Goal: Task Accomplishment & Management: Manage account settings

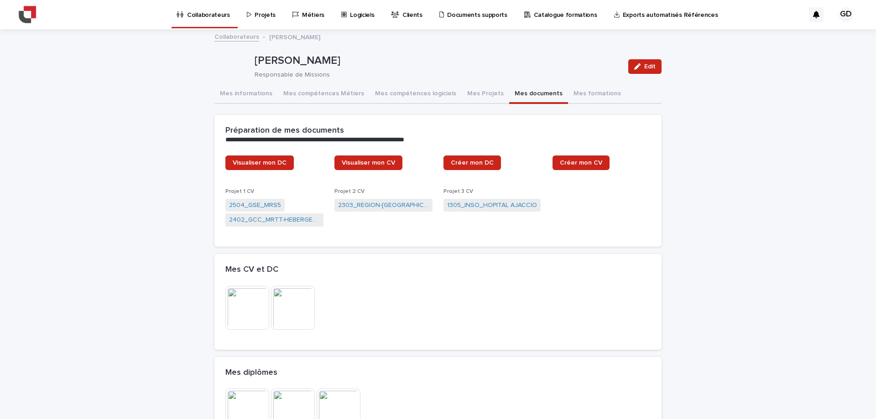
click at [263, 15] on p "Projets" at bounding box center [265, 9] width 21 height 19
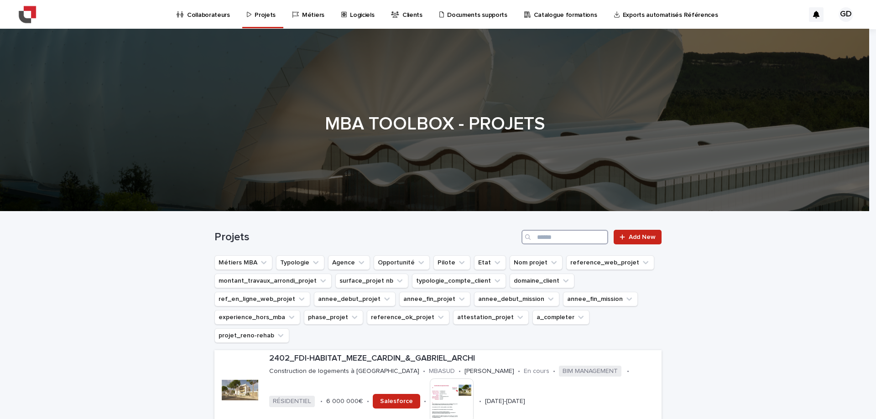
click at [563, 234] on input "Search" at bounding box center [564, 237] width 87 height 15
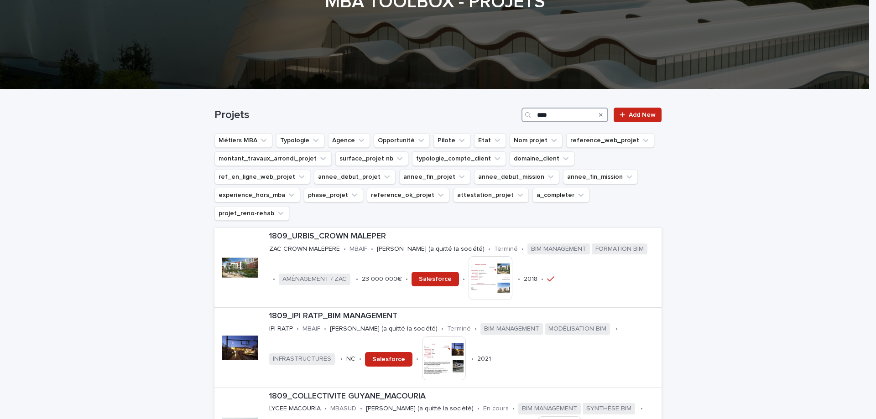
scroll to position [137, 0]
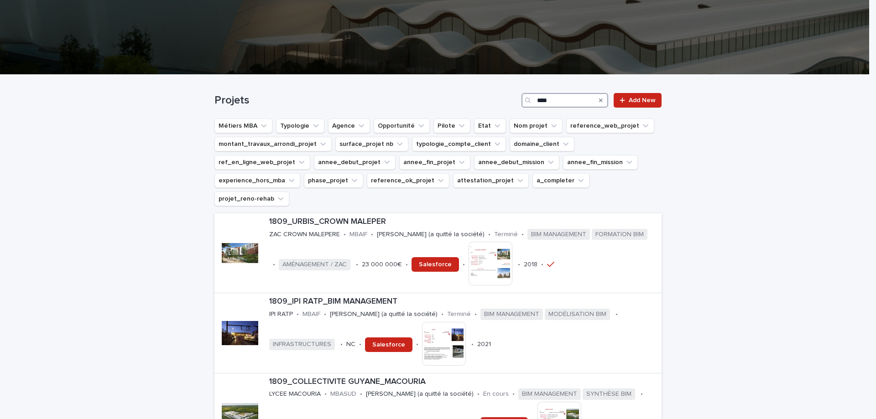
type input "****"
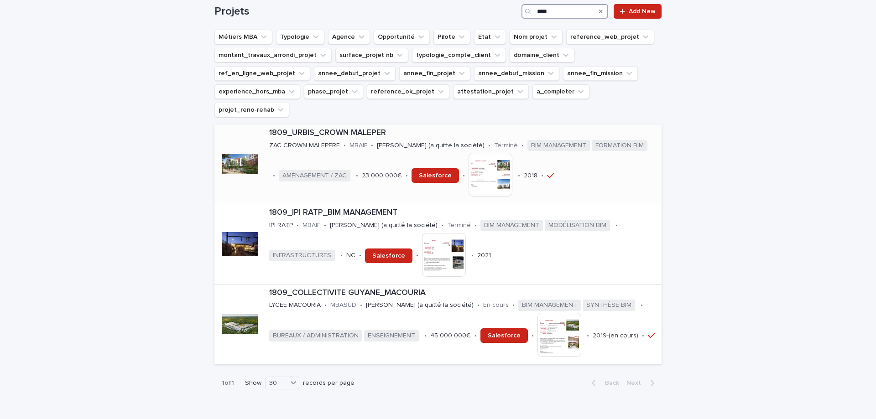
scroll to position [228, 0]
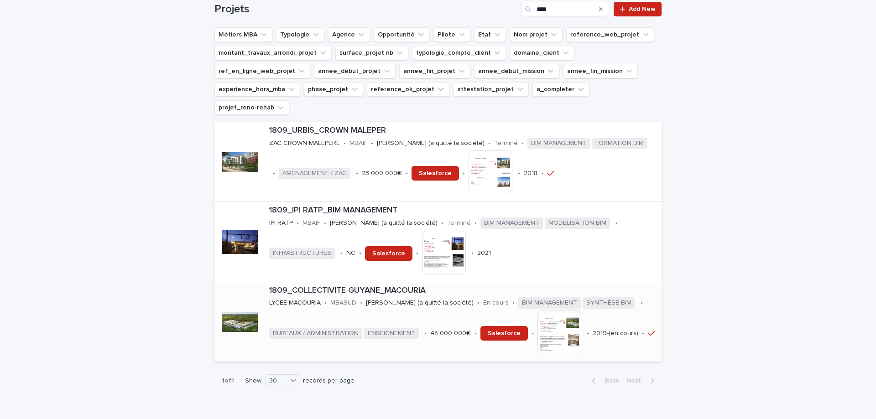
click at [330, 286] on p "1809_COLLECTIVITE GUYANE_MACOURIA" at bounding box center [463, 291] width 389 height 10
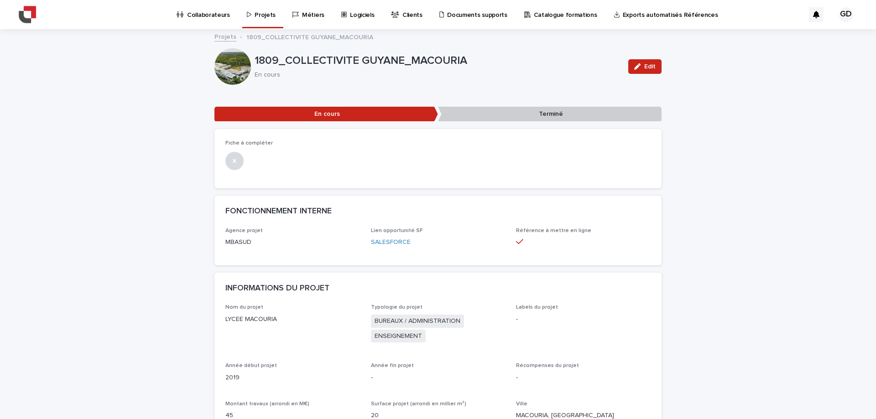
scroll to position [91, 0]
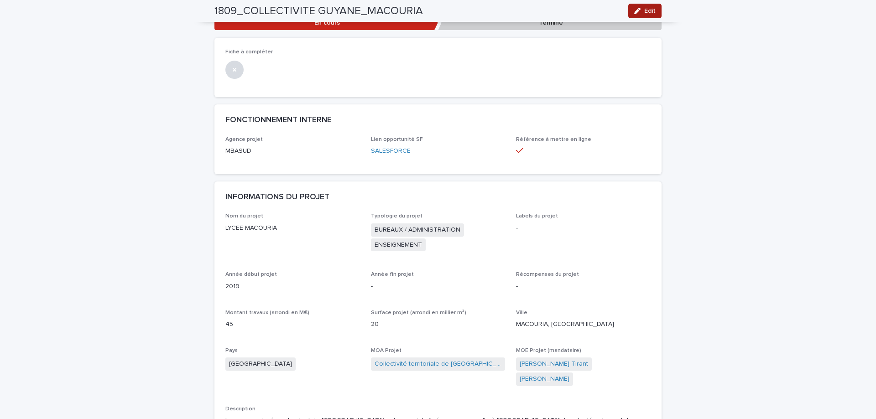
click at [640, 11] on div "button" at bounding box center [639, 11] width 10 height 6
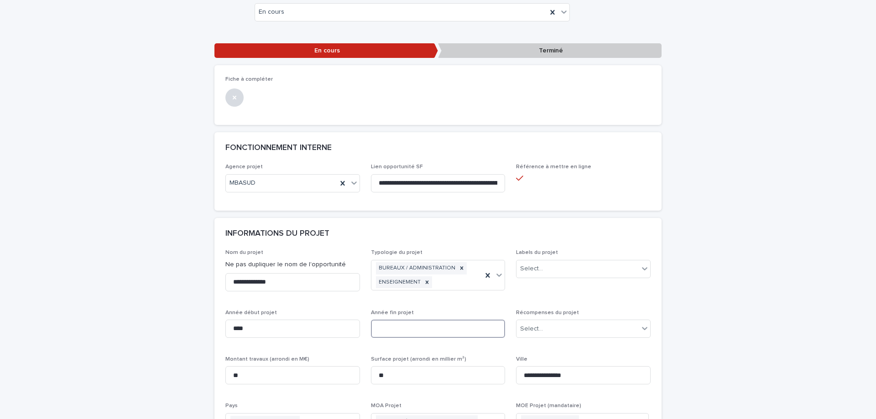
click at [388, 329] on input at bounding box center [438, 329] width 135 height 18
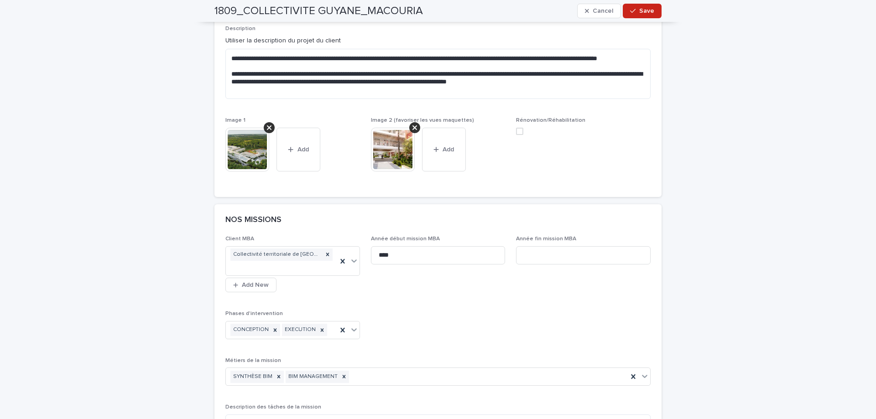
scroll to position [547, 0]
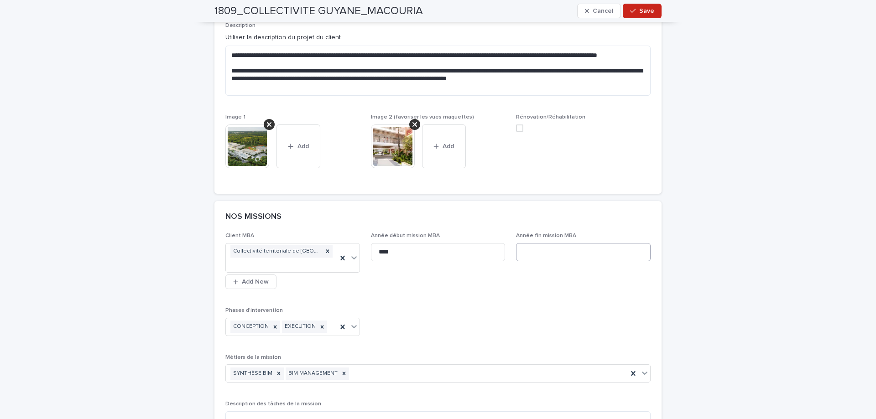
type input "****"
click at [526, 255] on input at bounding box center [583, 252] width 135 height 18
type input "****"
click at [462, 305] on div "**********" at bounding box center [437, 393] width 425 height 321
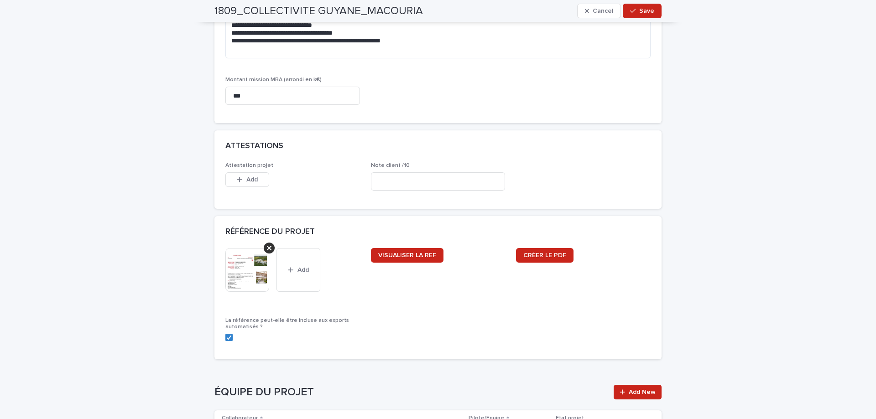
scroll to position [1004, 0]
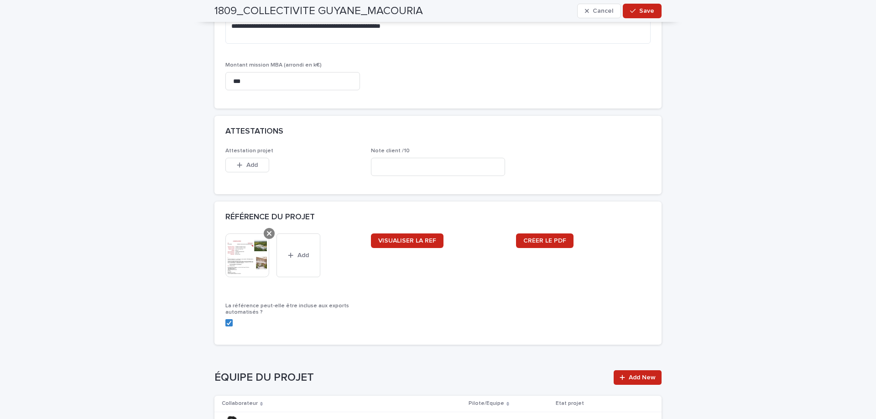
click at [267, 231] on icon at bounding box center [269, 233] width 5 height 5
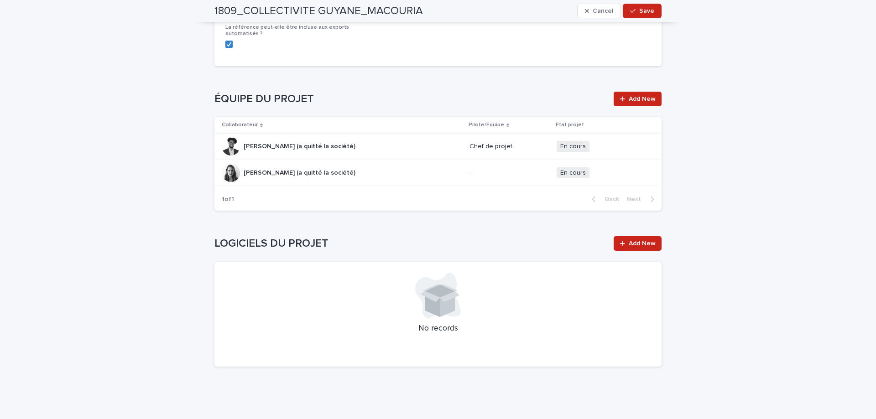
scroll to position [1263, 0]
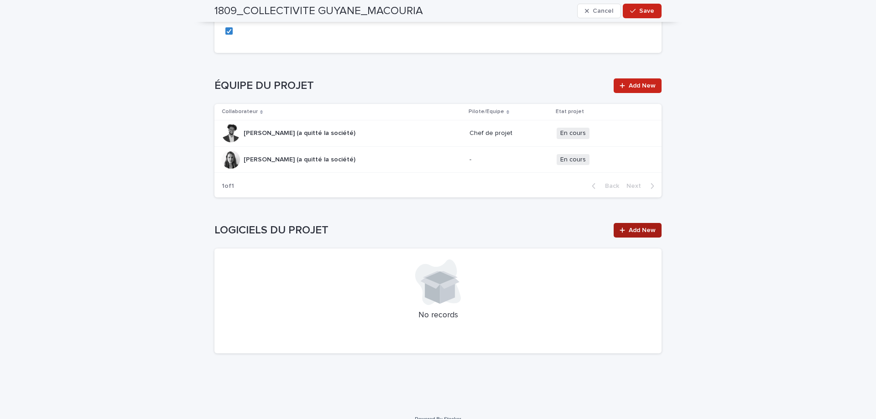
click at [635, 227] on span "Add New" at bounding box center [642, 230] width 27 height 6
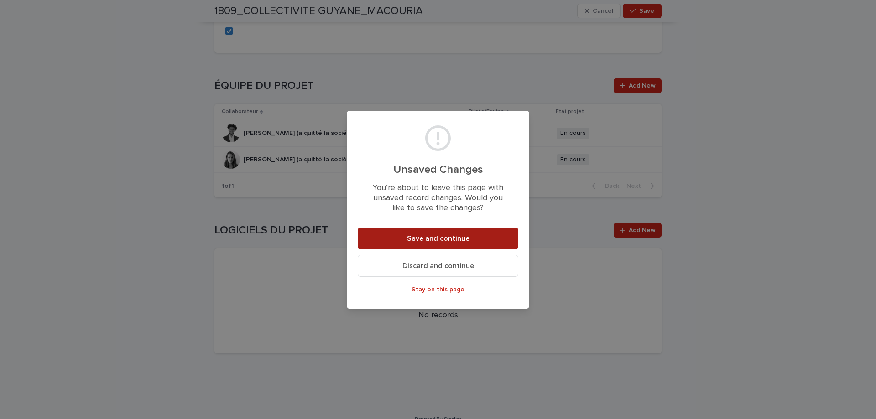
click at [434, 240] on span "Save and continue" at bounding box center [438, 238] width 63 height 7
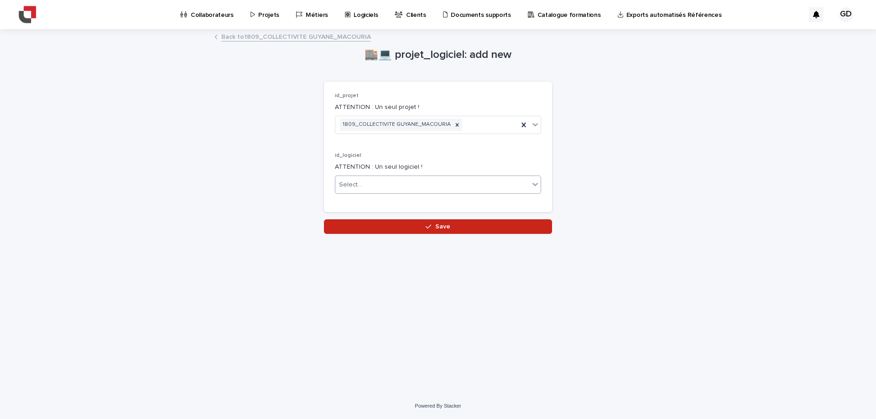
click at [368, 183] on div "Select..." at bounding box center [432, 184] width 194 height 15
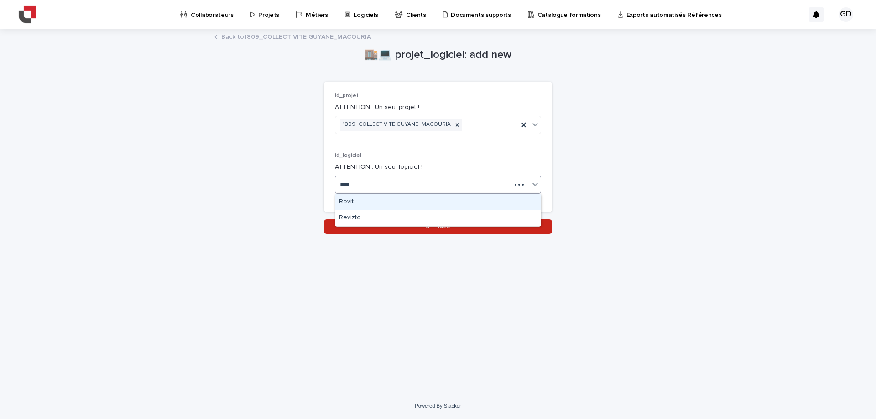
type input "*****"
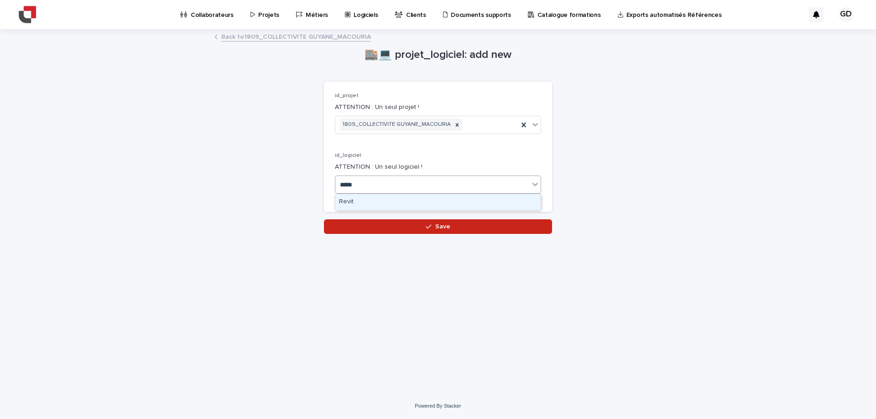
click at [366, 200] on div "Revit" at bounding box center [437, 202] width 205 height 16
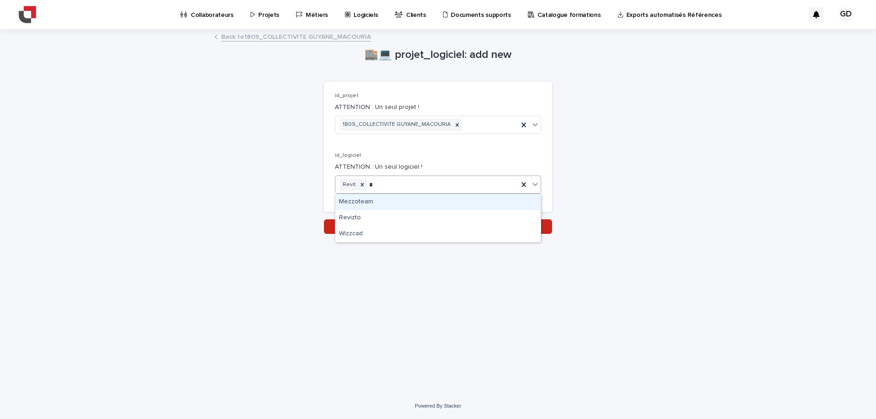
type input "**"
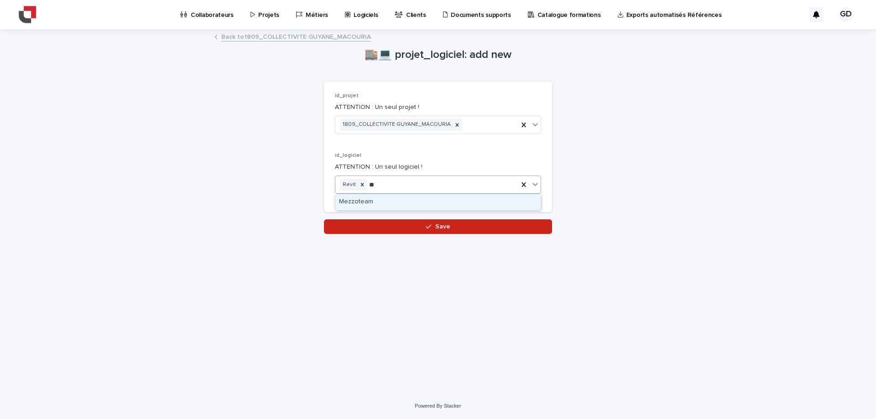
click at [408, 201] on div "Mezzoteam" at bounding box center [437, 202] width 205 height 16
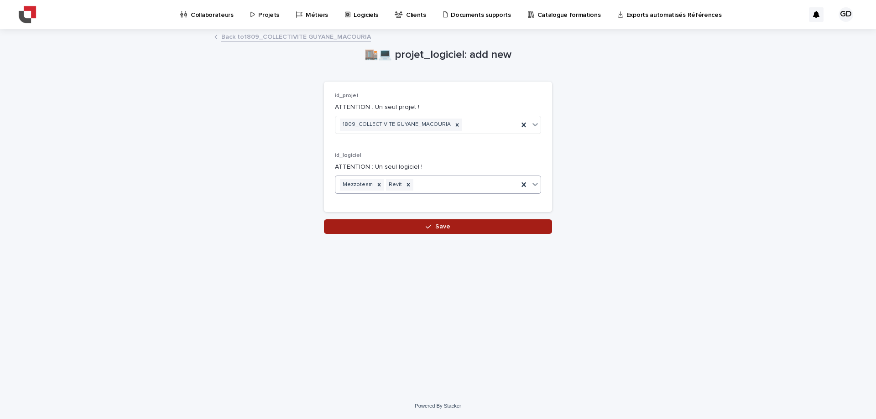
click at [438, 227] on span "Save" at bounding box center [442, 227] width 15 height 6
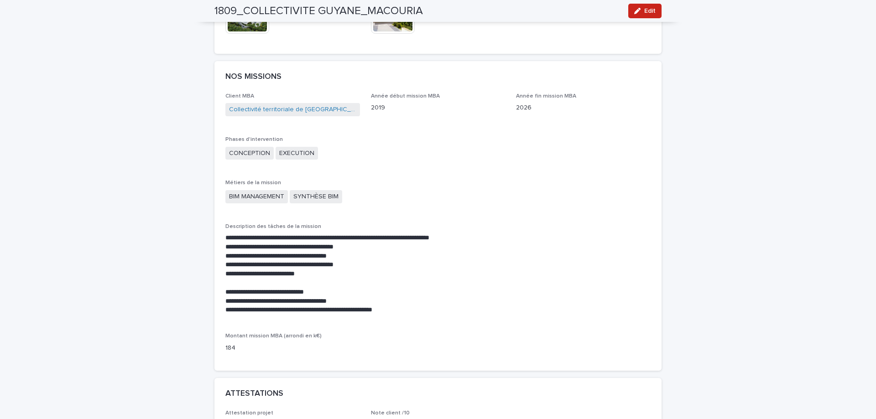
scroll to position [776, 0]
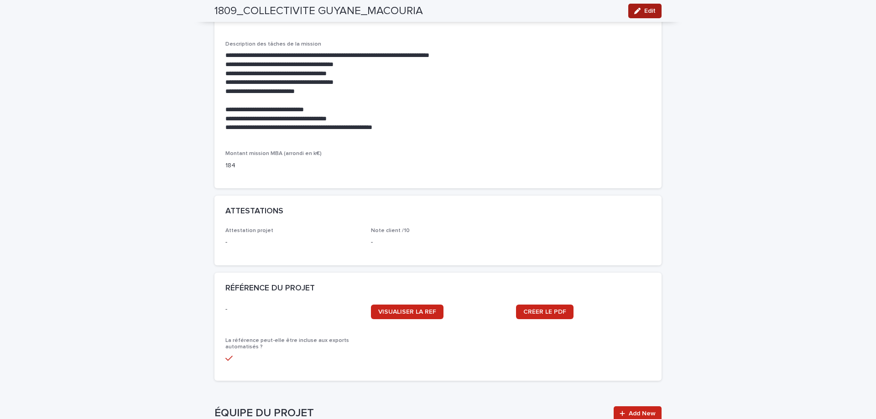
click at [635, 12] on icon "button" at bounding box center [637, 11] width 6 height 6
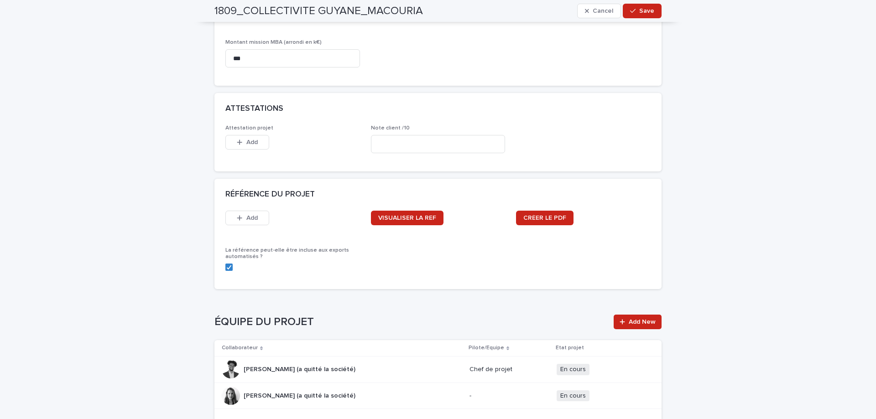
scroll to position [1014, 0]
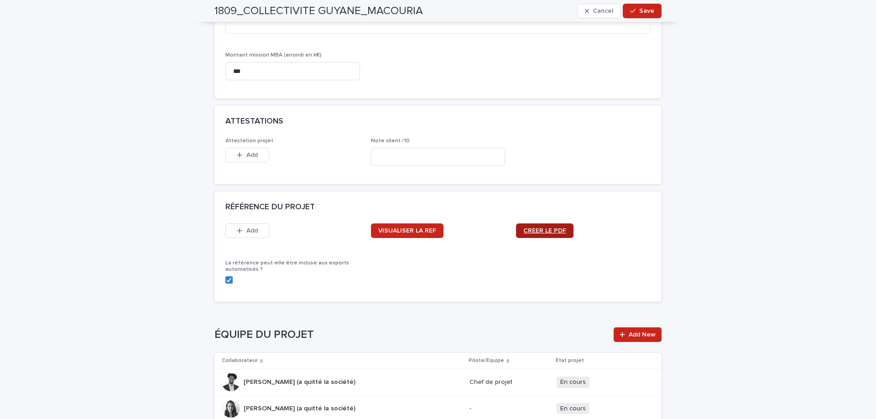
click at [531, 228] on span "CRÉER LE PDF" at bounding box center [544, 231] width 43 height 6
click at [227, 224] on button "Add" at bounding box center [247, 231] width 44 height 15
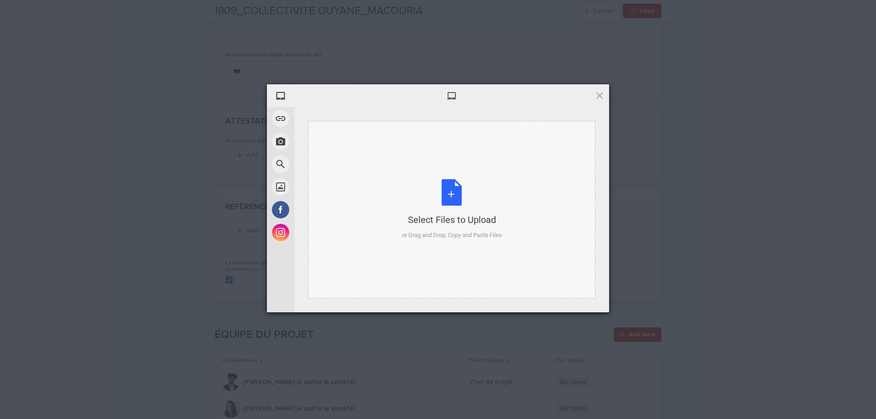
click at [456, 197] on div "Select Files to Upload or Drag and Drop, Copy and Paste Files" at bounding box center [452, 209] width 100 height 61
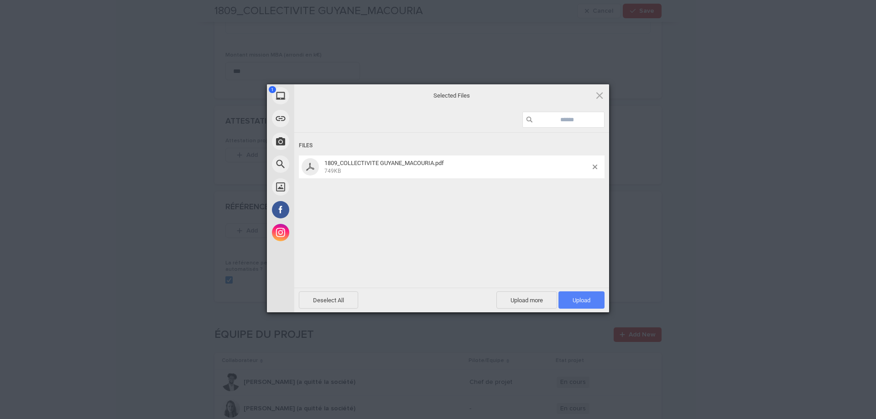
click at [579, 299] on span "Upload 1" at bounding box center [582, 300] width 18 height 7
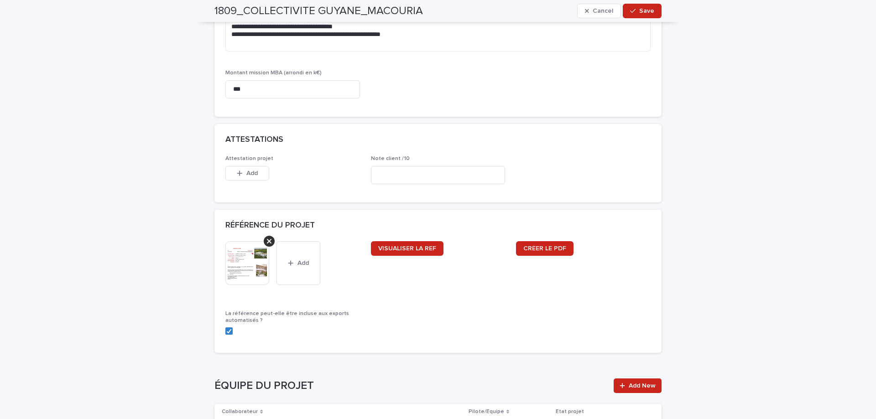
scroll to position [1105, 0]
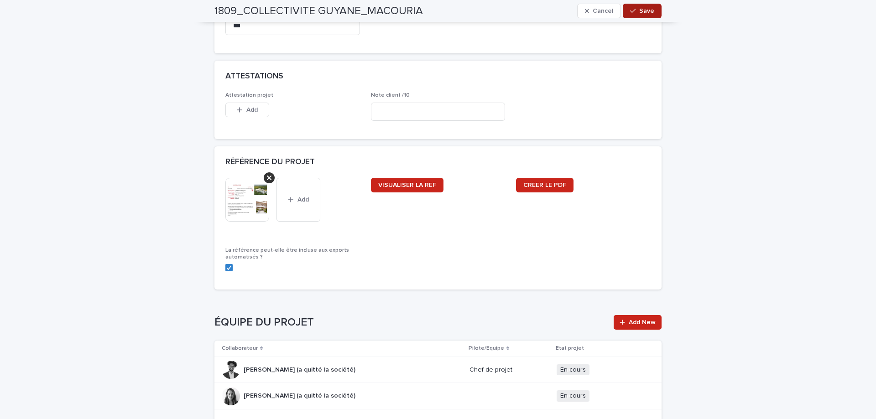
click at [653, 9] on button "Save" at bounding box center [642, 11] width 39 height 15
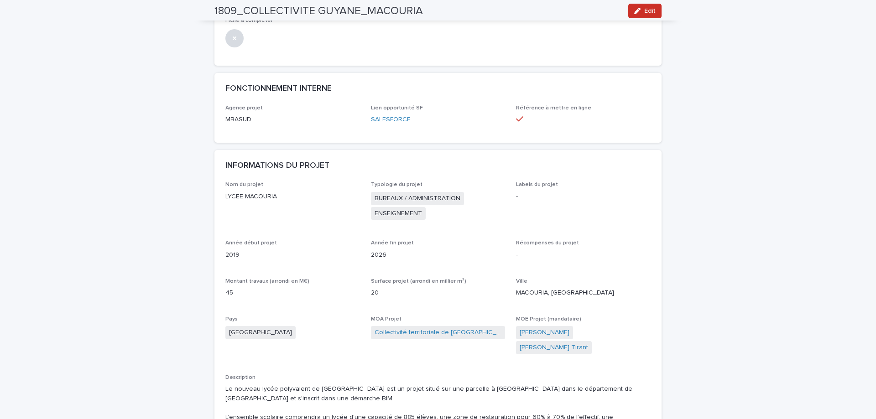
scroll to position [0, 0]
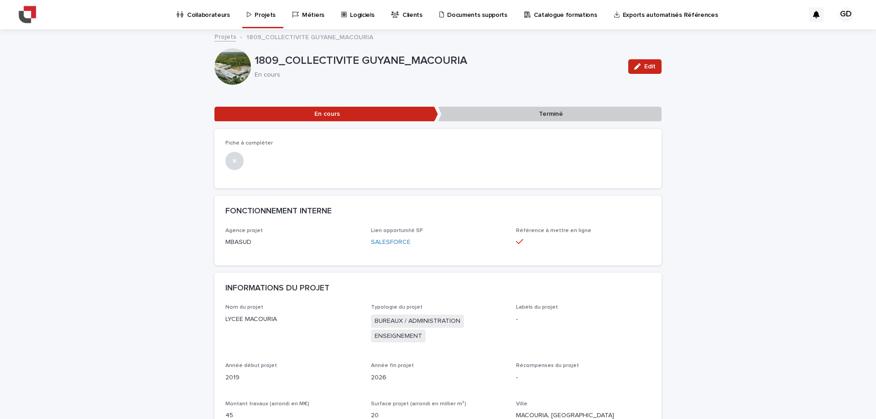
click at [257, 13] on p "Projets" at bounding box center [265, 9] width 21 height 19
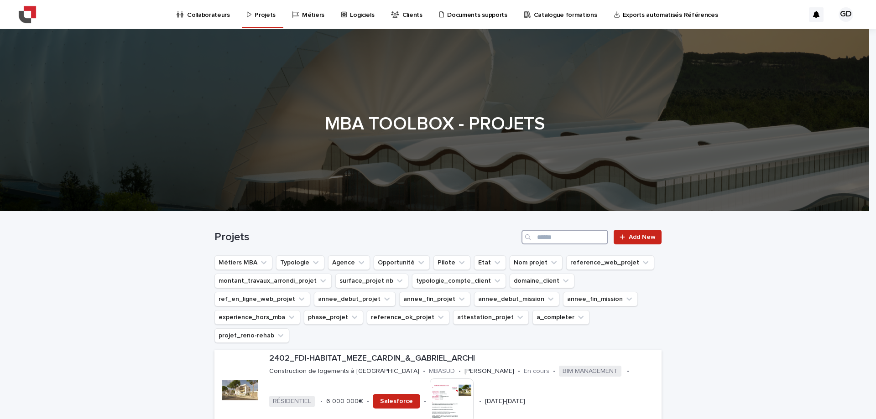
click at [564, 238] on input "Search" at bounding box center [564, 237] width 87 height 15
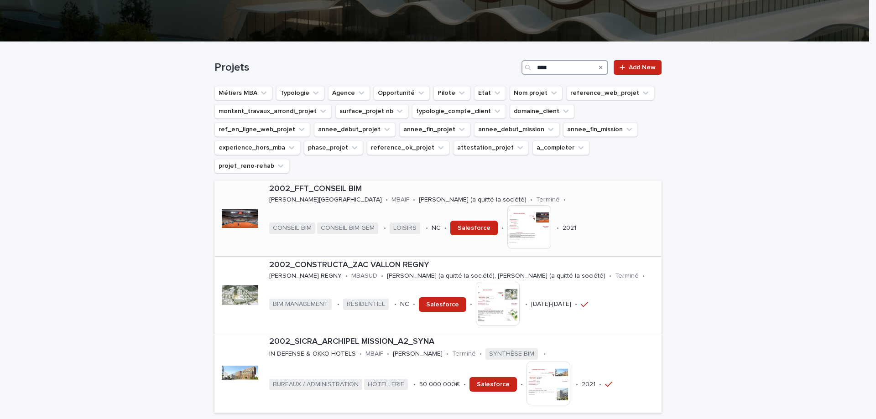
scroll to position [182, 0]
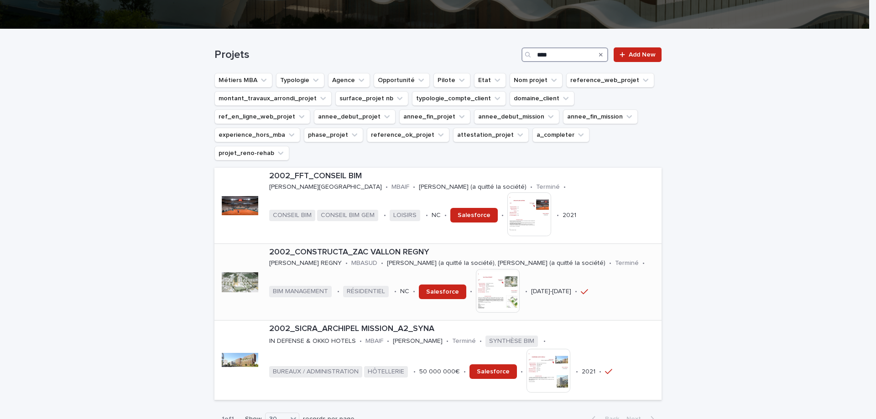
type input "****"
click at [373, 248] on p "2002_CONSTRUCTA_ZAC VALLON REGNY" at bounding box center [463, 253] width 389 height 10
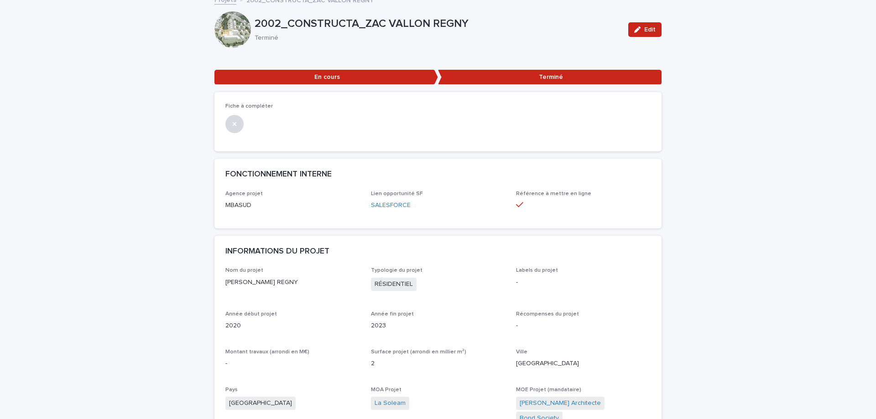
scroll to position [91, 0]
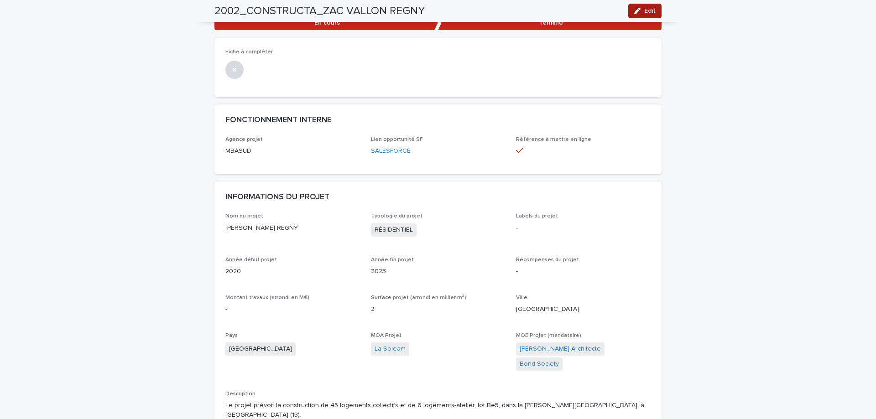
click at [648, 12] on span "Edit" at bounding box center [649, 11] width 11 height 6
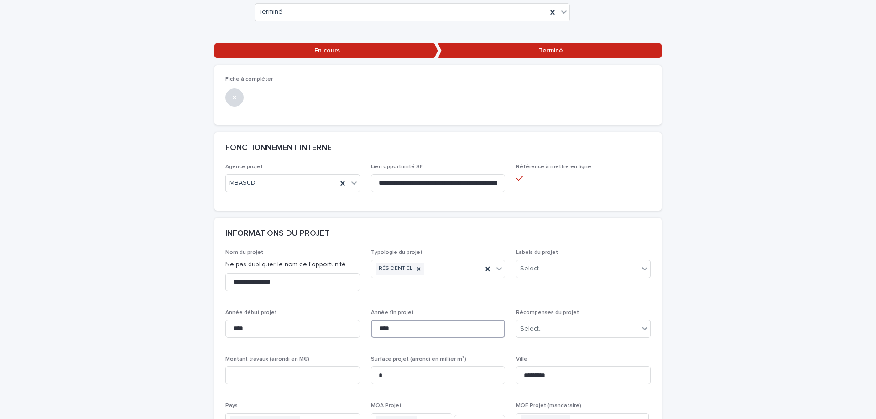
click at [397, 330] on input "****" at bounding box center [438, 329] width 135 height 18
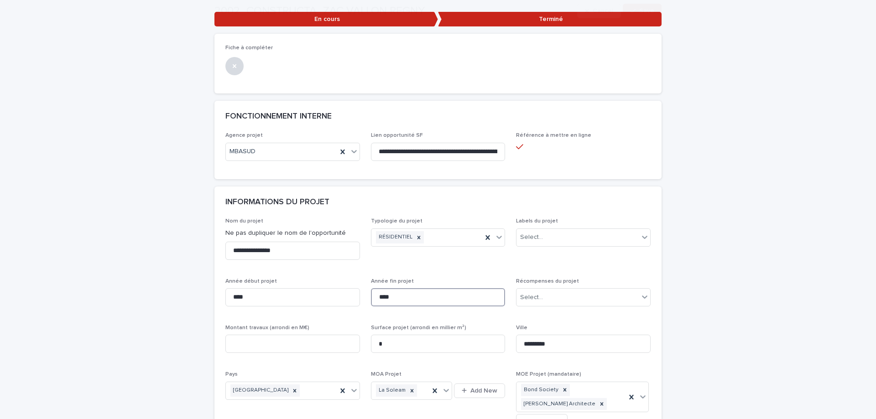
scroll to position [182, 0]
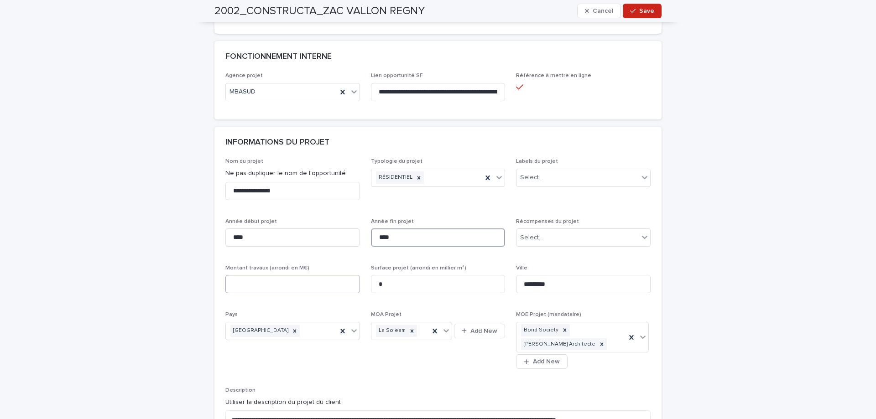
type input "****"
click at [271, 289] on input at bounding box center [292, 284] width 135 height 18
click at [366, 367] on div "**********" at bounding box center [437, 356] width 425 height 397
drag, startPoint x: 261, startPoint y: 288, endPoint x: 146, endPoint y: 283, distance: 116.0
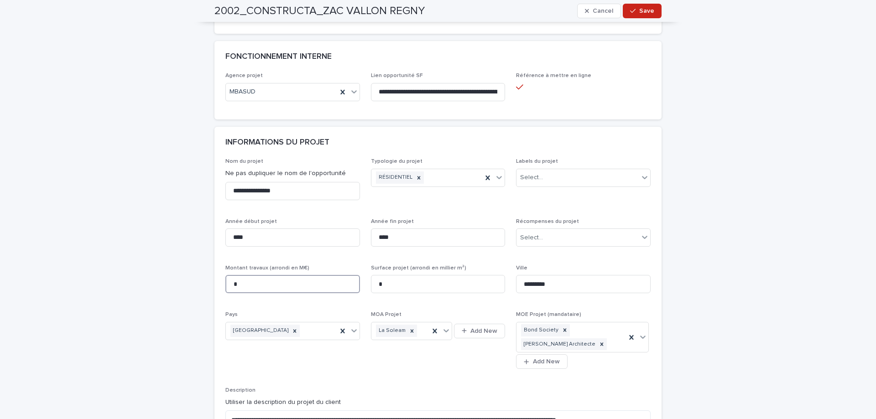
type input "*"
click at [462, 307] on div "**********" at bounding box center [437, 356] width 425 height 397
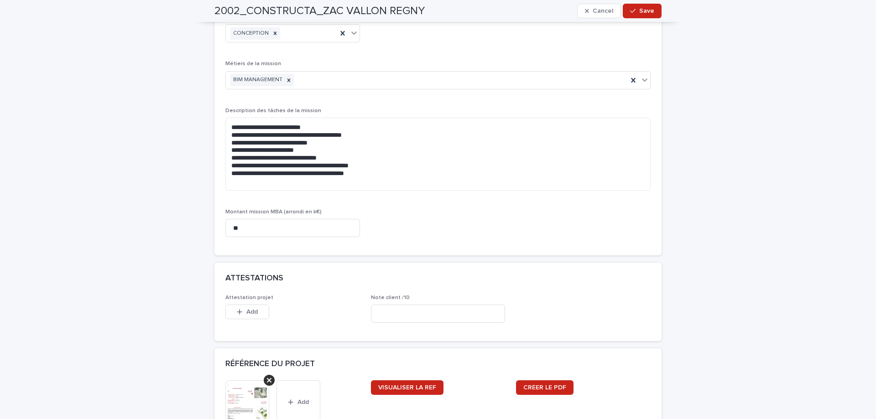
scroll to position [867, 0]
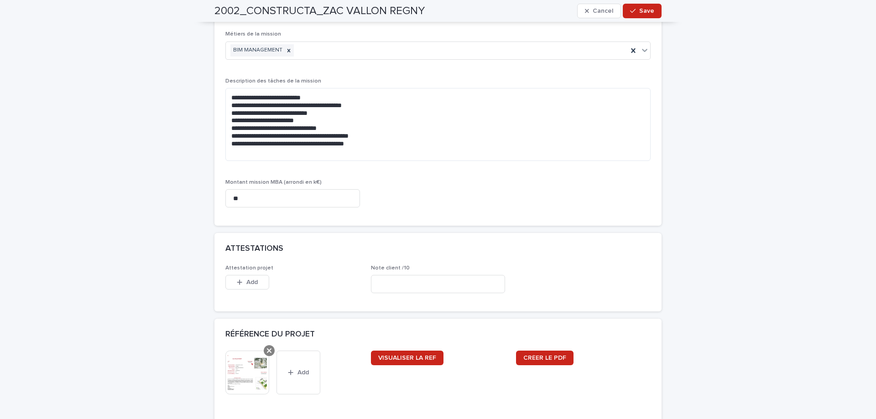
click at [267, 351] on icon at bounding box center [269, 350] width 5 height 7
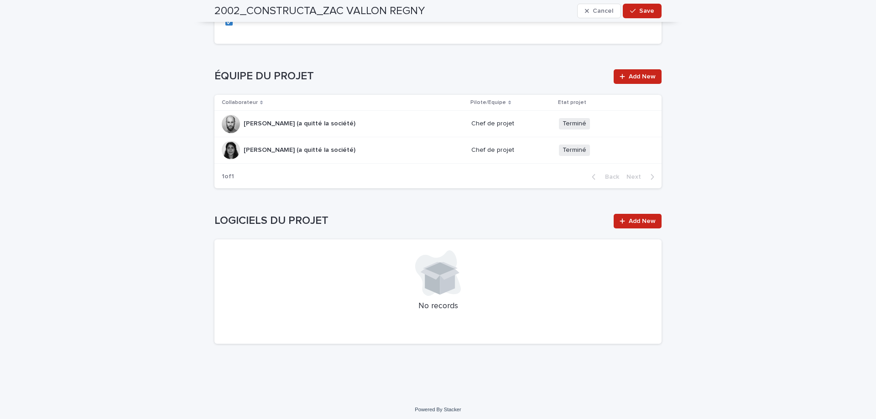
scroll to position [1255, 0]
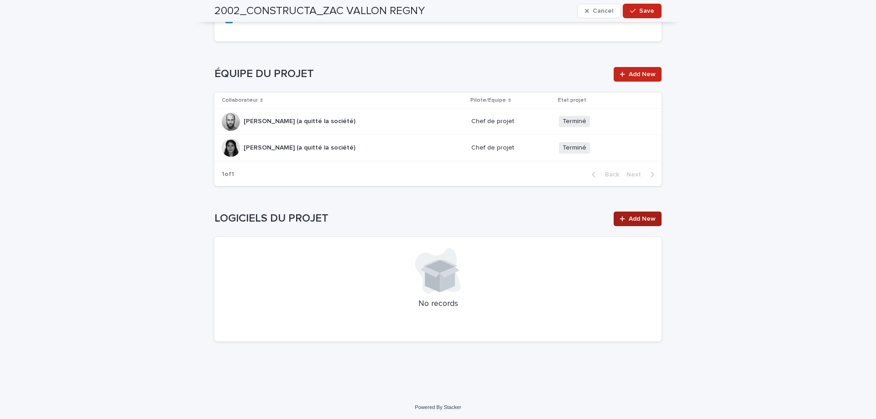
click at [642, 220] on span "Add New" at bounding box center [642, 219] width 27 height 6
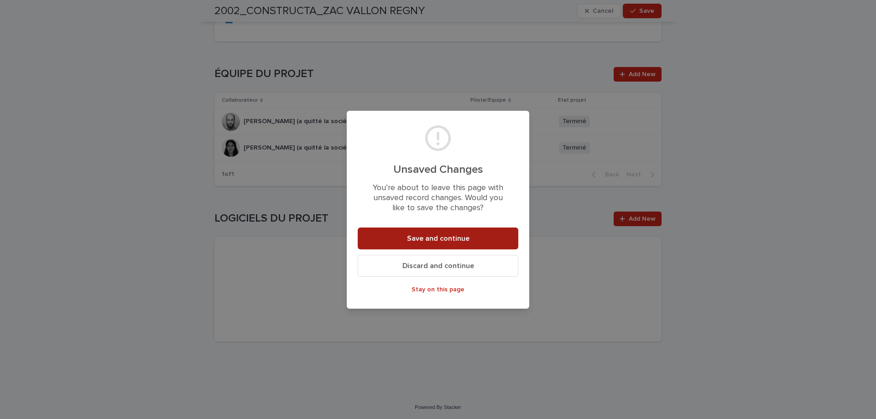
click at [426, 242] on span "Save and continue" at bounding box center [438, 238] width 63 height 7
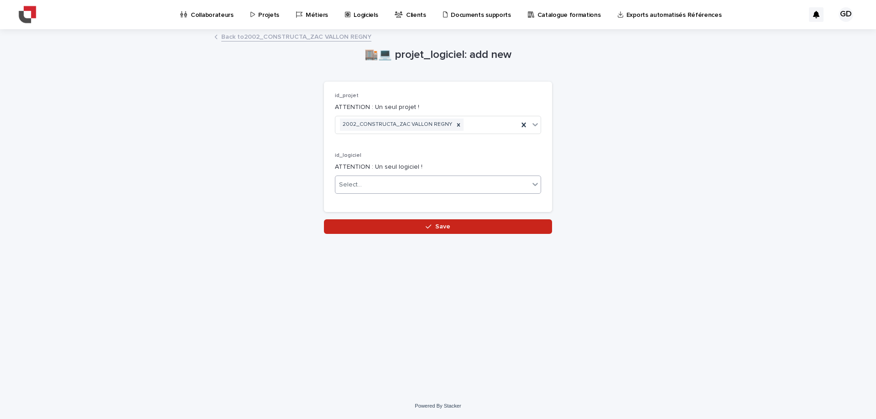
click at [382, 187] on div "Select..." at bounding box center [432, 184] width 194 height 15
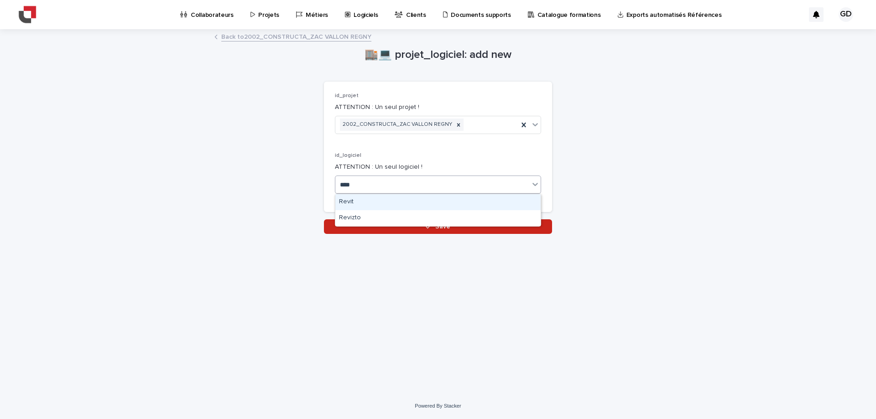
type input "*****"
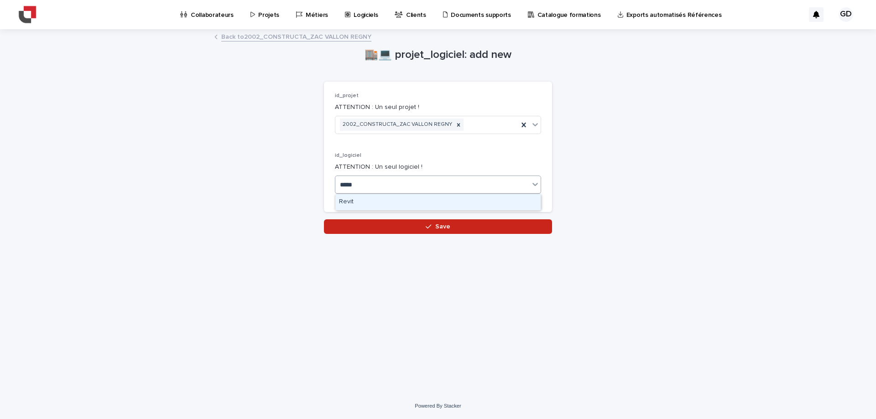
click at [392, 203] on div "Revit" at bounding box center [437, 202] width 205 height 16
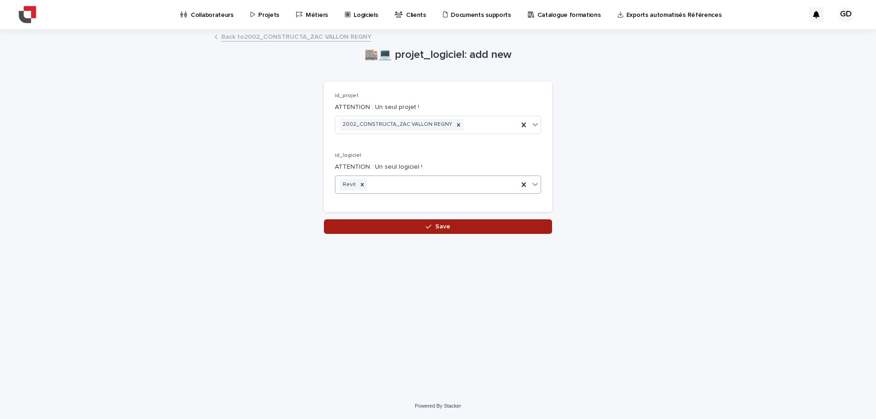
click at [427, 227] on icon "button" at bounding box center [428, 227] width 5 height 4
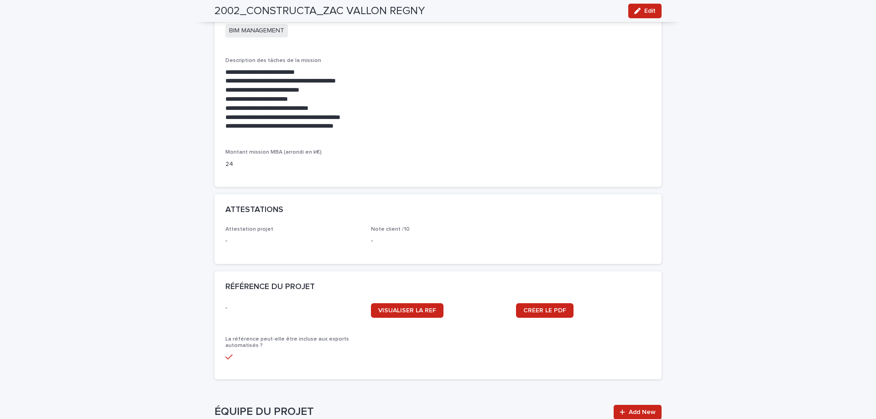
scroll to position [776, 0]
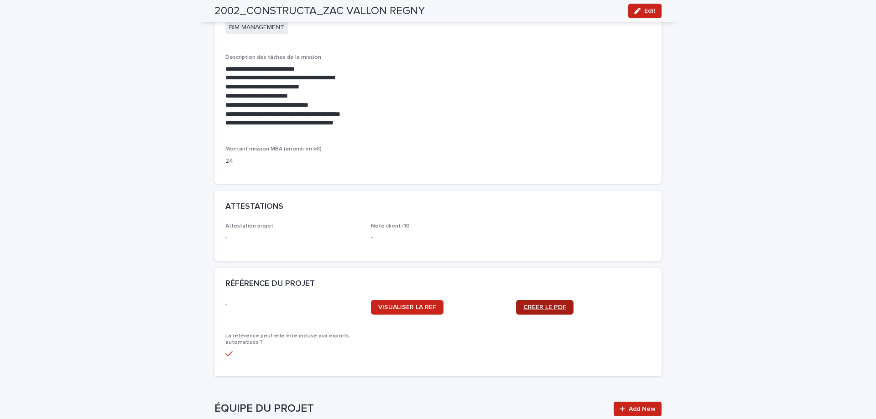
click at [536, 300] on link "CRÉER LE PDF" at bounding box center [544, 307] width 57 height 15
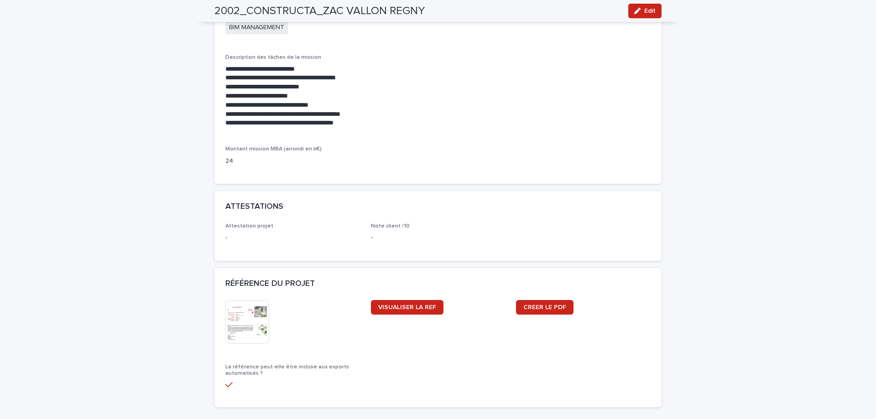
click at [240, 300] on img at bounding box center [247, 322] width 44 height 44
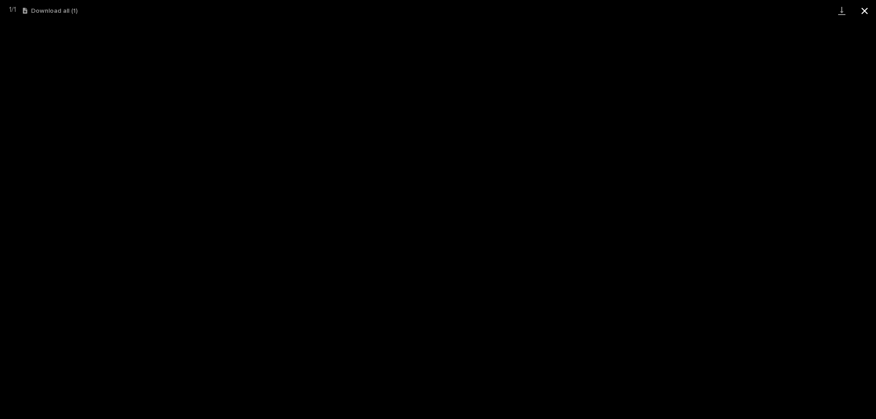
click at [860, 11] on button "Close gallery" at bounding box center [864, 10] width 23 height 21
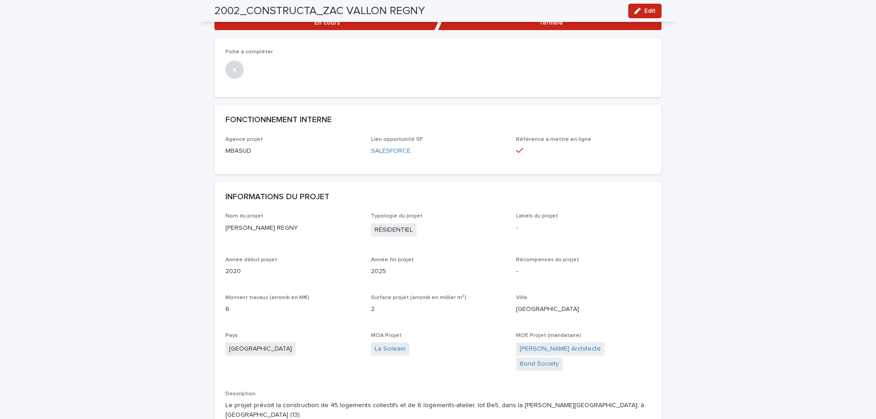
scroll to position [0, 0]
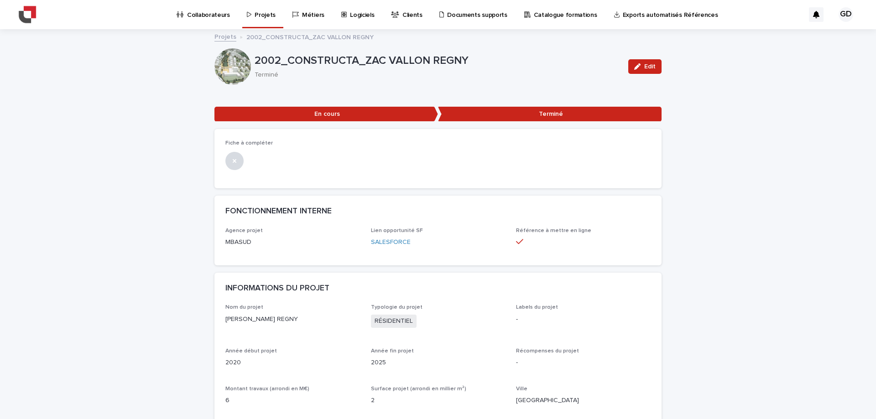
click at [262, 13] on p "Projets" at bounding box center [265, 9] width 21 height 19
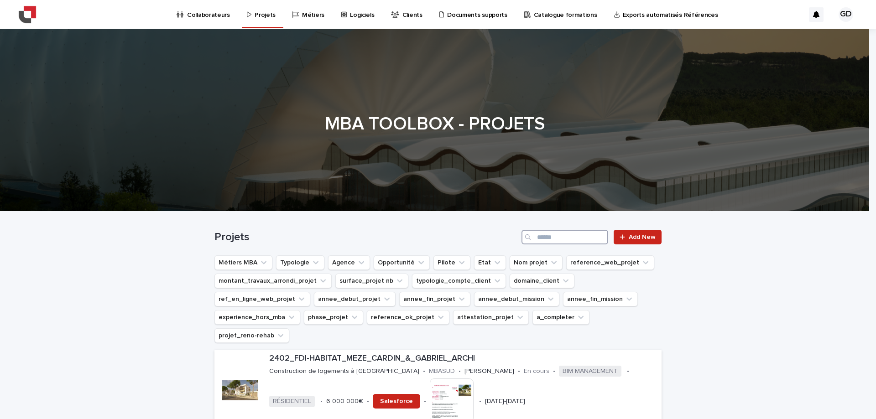
click at [591, 235] on input "Search" at bounding box center [564, 237] width 87 height 15
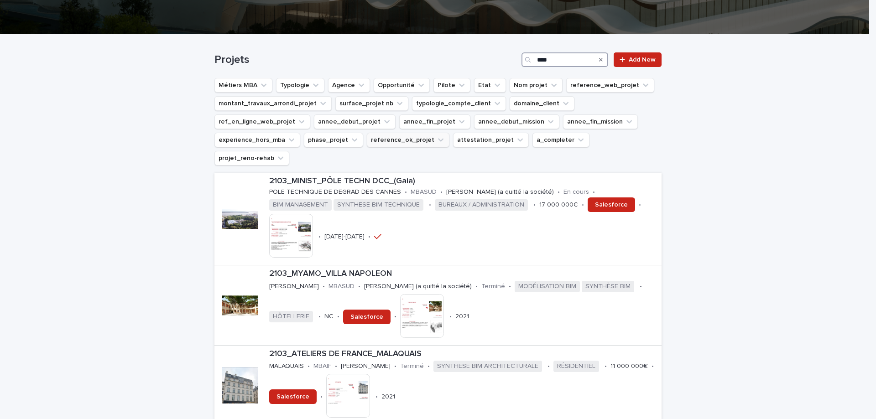
scroll to position [182, 0]
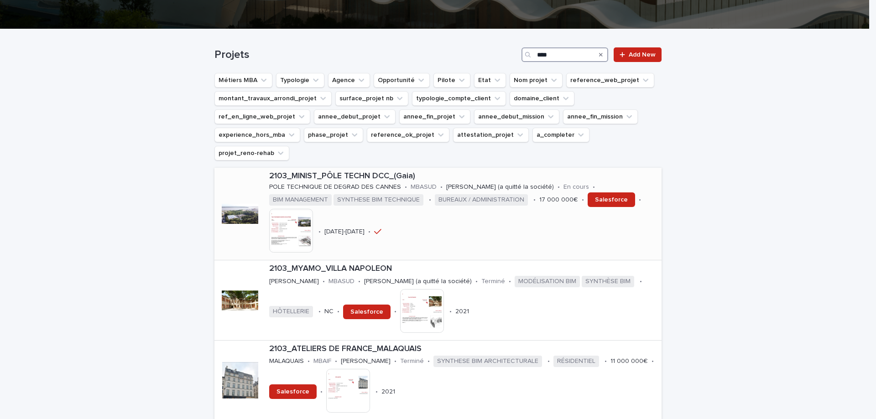
type input "****"
click at [319, 172] on p "2103_MINIST_PÔLE TECHN DCC_(Gaia)" at bounding box center [463, 177] width 389 height 10
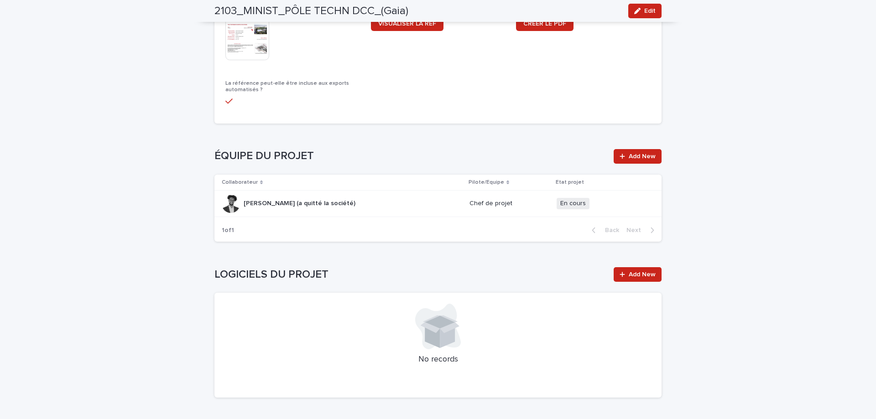
scroll to position [1004, 0]
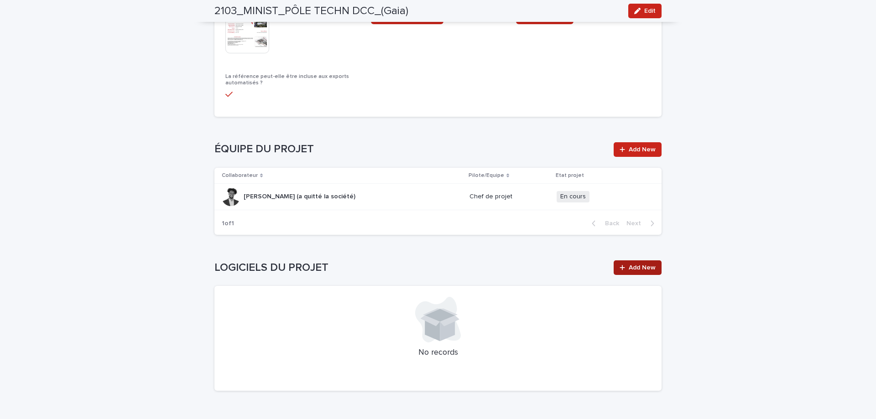
click at [625, 263] on link "Add New" at bounding box center [638, 268] width 48 height 15
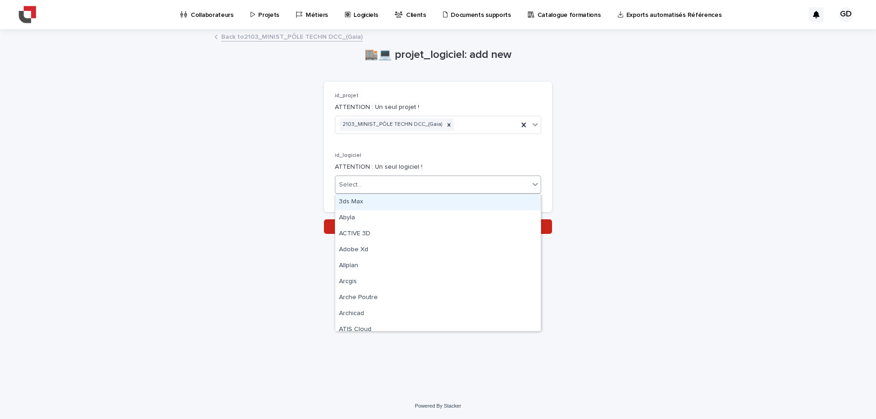
click at [363, 186] on div "Select..." at bounding box center [432, 184] width 194 height 15
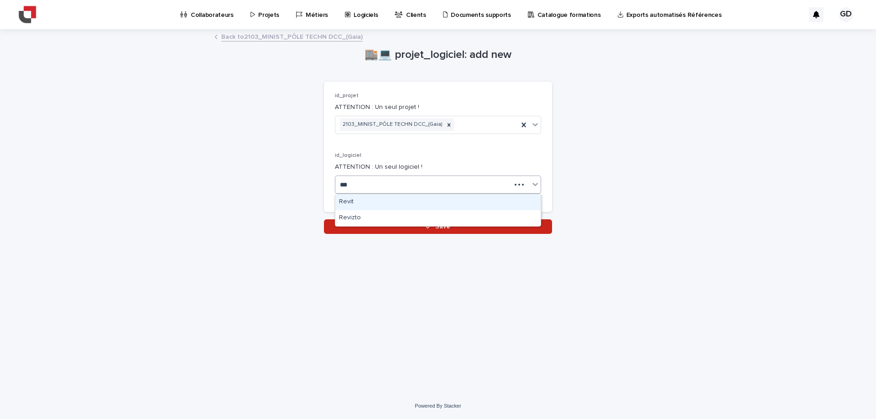
type input "****"
click at [354, 200] on div "Revit" at bounding box center [437, 202] width 205 height 16
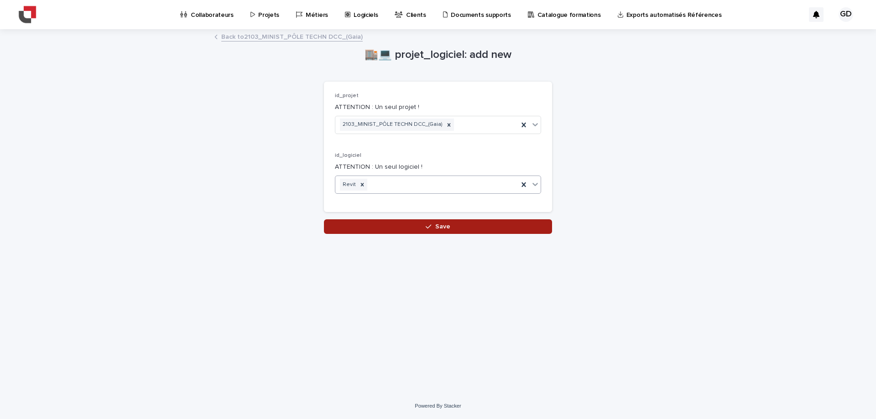
click at [422, 225] on button "Save" at bounding box center [438, 226] width 228 height 15
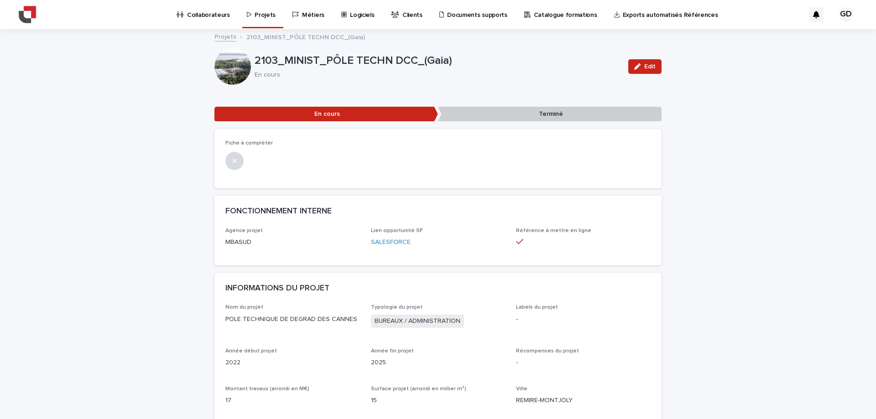
click at [250, 10] on div "Projets" at bounding box center [263, 9] width 34 height 19
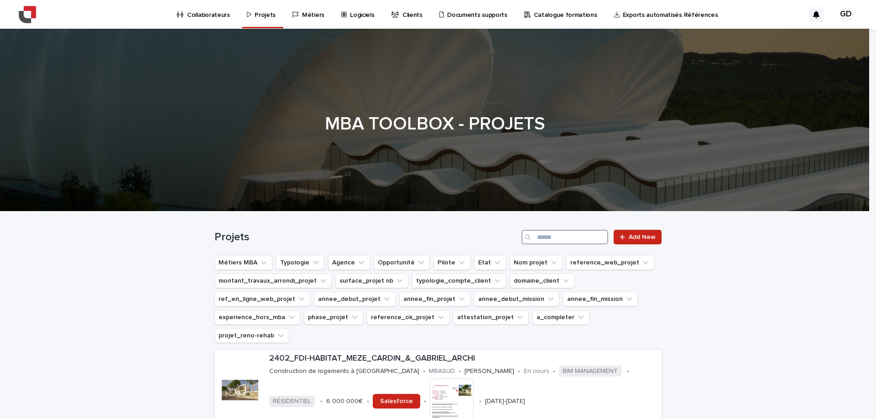
click at [562, 231] on input "Search" at bounding box center [564, 237] width 87 height 15
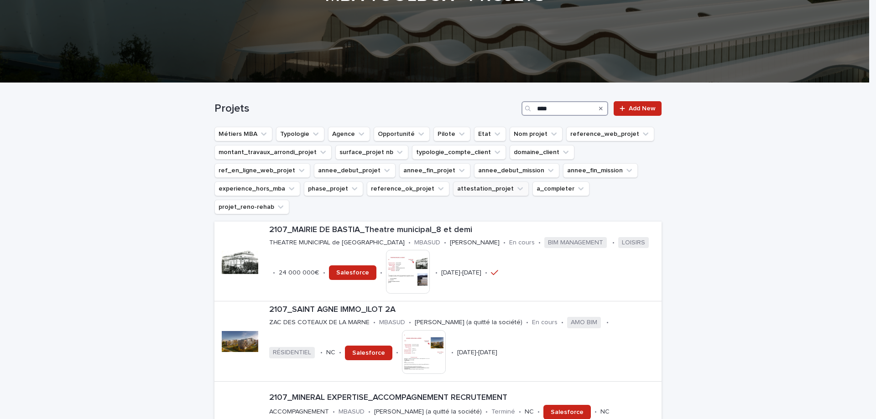
scroll to position [137, 0]
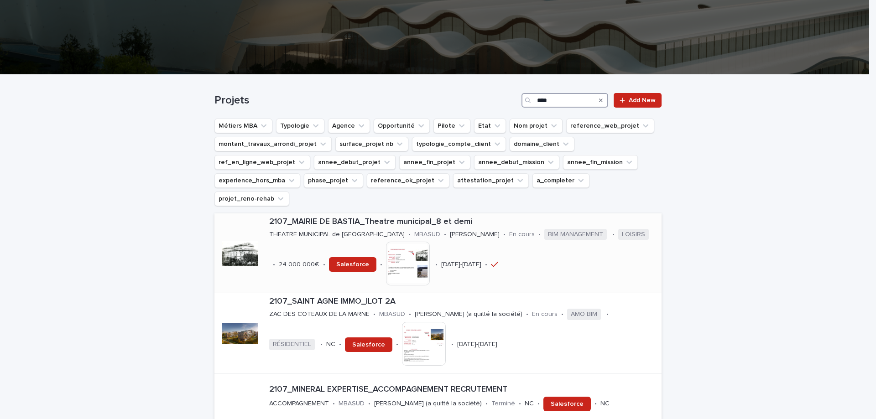
type input "****"
click at [356, 217] on p "2107_MAIRIE DE BASTIA_Theatre municipal_8 et demi" at bounding box center [463, 222] width 389 height 10
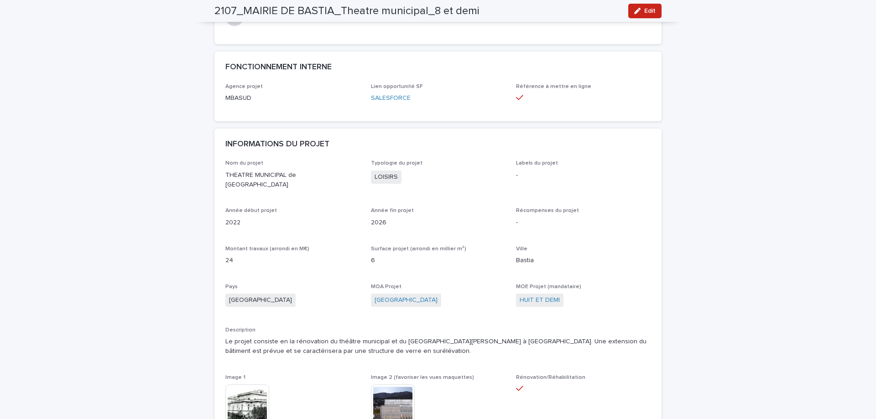
scroll to position [46, 0]
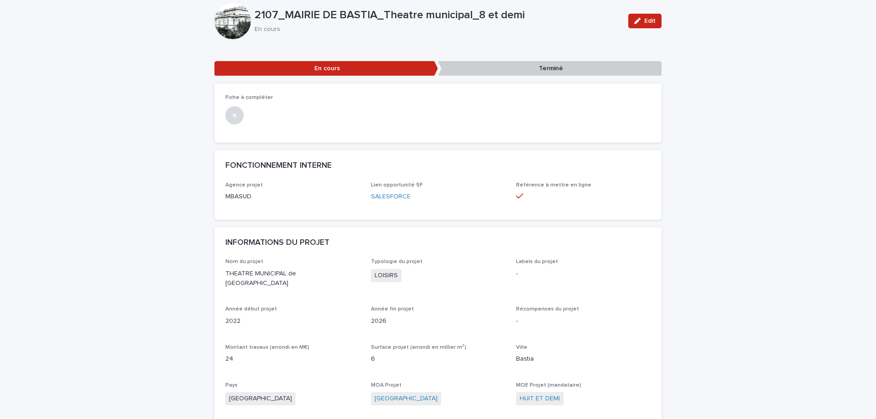
click at [644, 18] on span "Edit" at bounding box center [649, 21] width 11 height 6
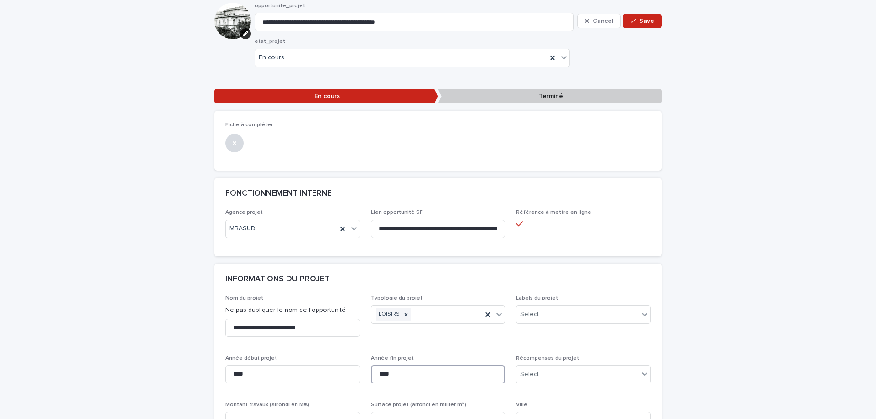
click at [405, 380] on input "****" at bounding box center [438, 374] width 135 height 18
type input "****"
click at [644, 19] on span "Save" at bounding box center [646, 21] width 15 height 6
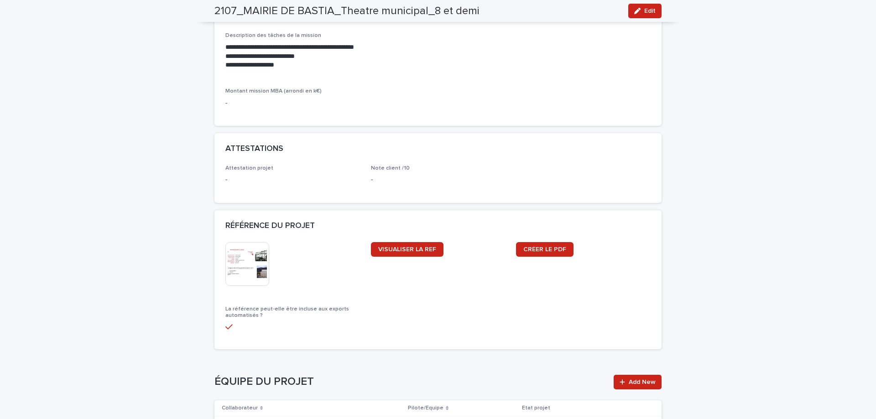
scroll to position [730, 0]
click at [251, 266] on img at bounding box center [247, 264] width 44 height 44
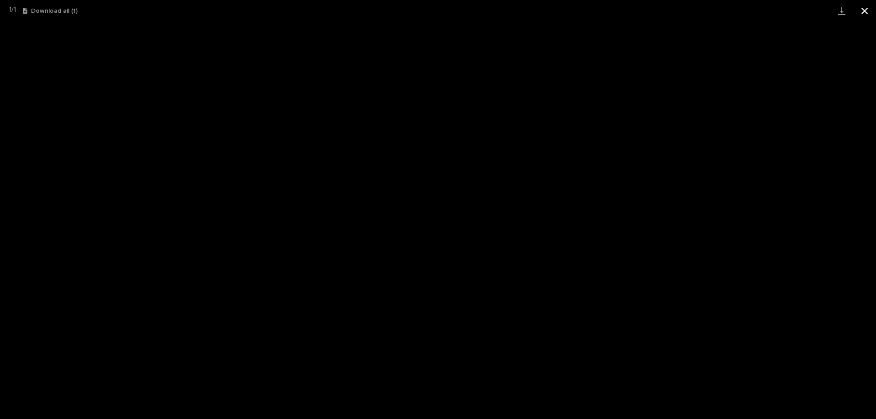
click at [863, 16] on button "Close gallery" at bounding box center [864, 10] width 23 height 21
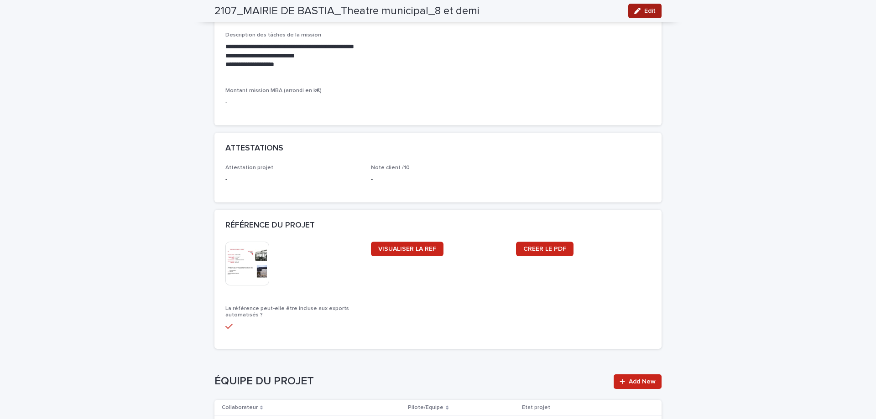
click at [647, 4] on button "Edit" at bounding box center [644, 11] width 33 height 15
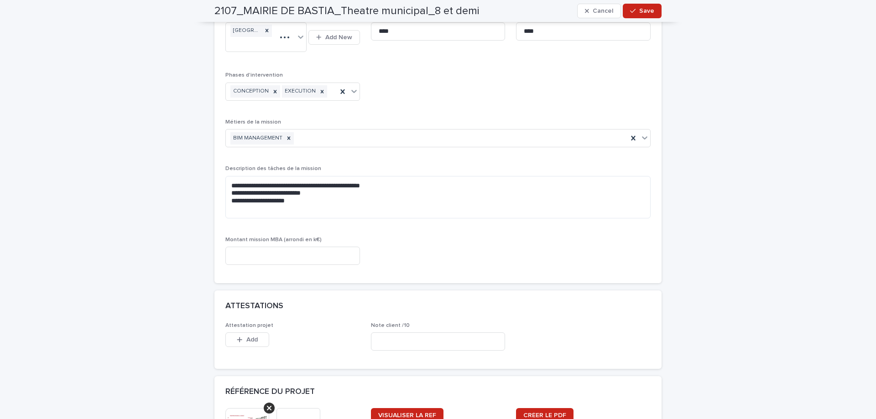
click at [645, 12] on span "Save" at bounding box center [646, 11] width 15 height 6
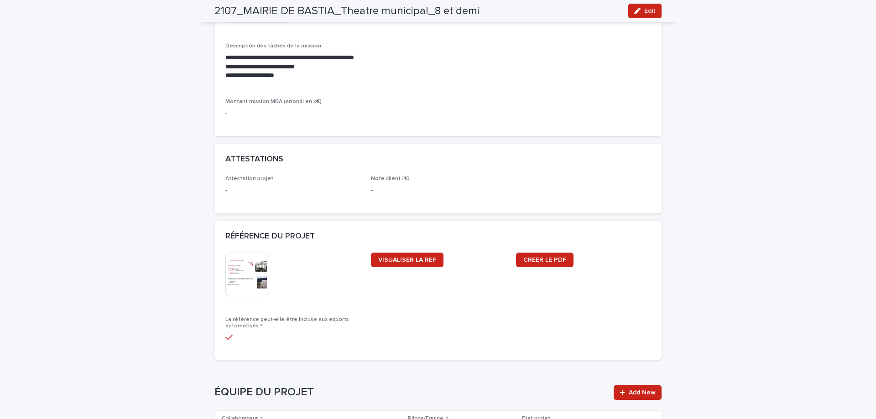
scroll to position [734, 0]
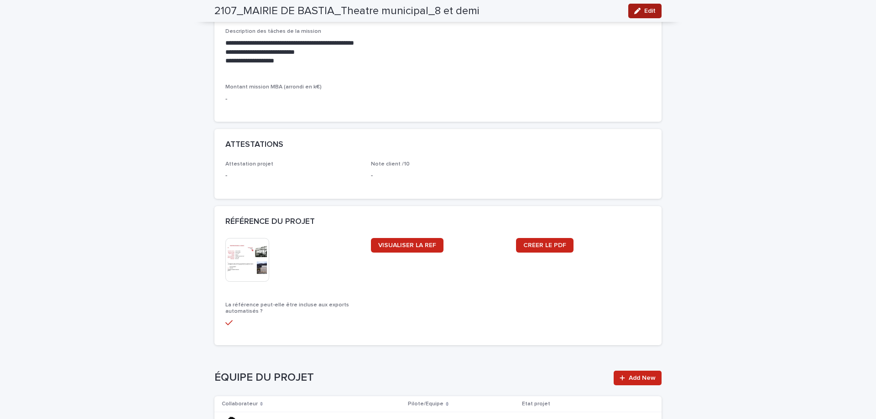
click at [647, 8] on span "Edit" at bounding box center [649, 11] width 11 height 6
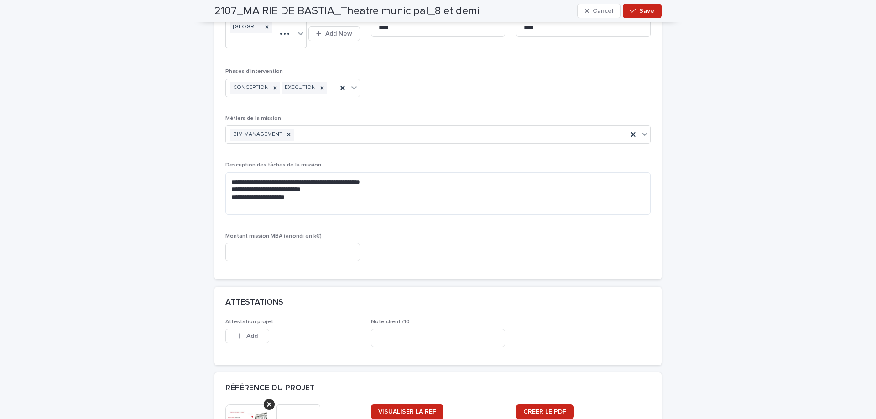
scroll to position [806, 0]
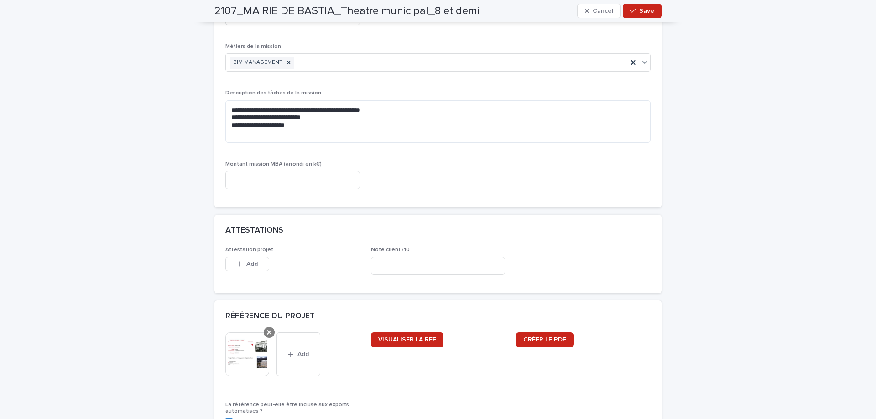
click at [264, 334] on div at bounding box center [269, 332] width 11 height 11
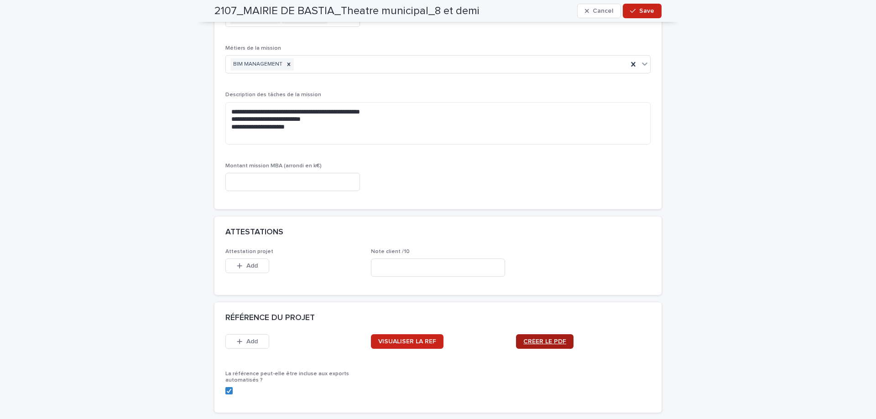
scroll to position [789, 0]
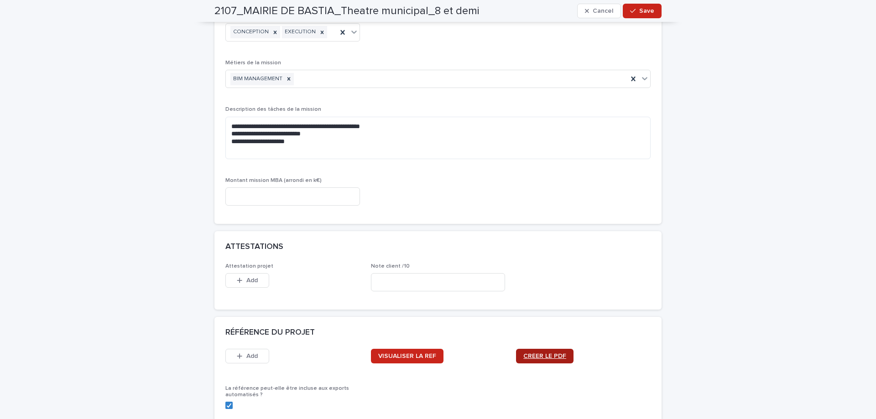
click at [537, 355] on span "CRÉER LE PDF" at bounding box center [544, 356] width 43 height 6
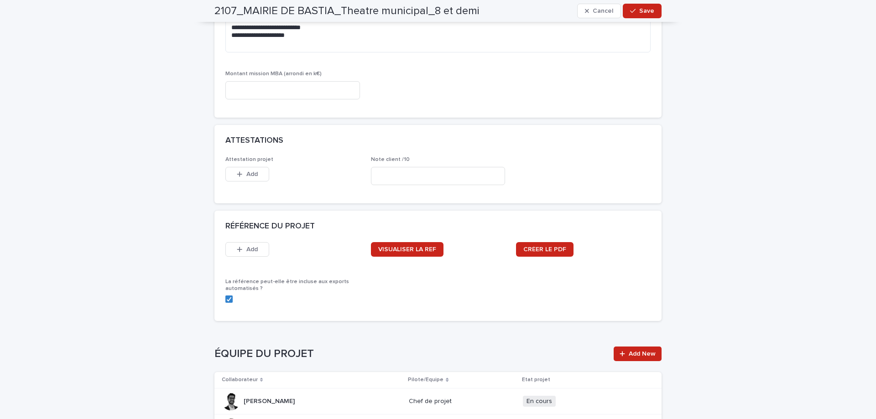
scroll to position [949, 0]
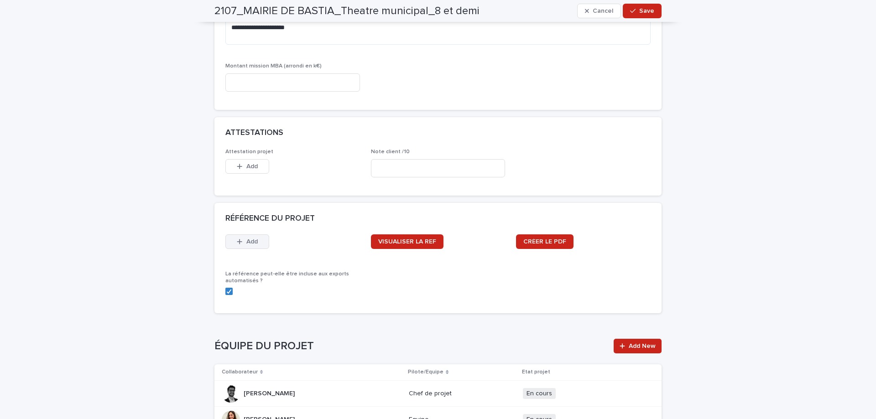
click at [252, 241] on span "Add" at bounding box center [251, 242] width 11 height 6
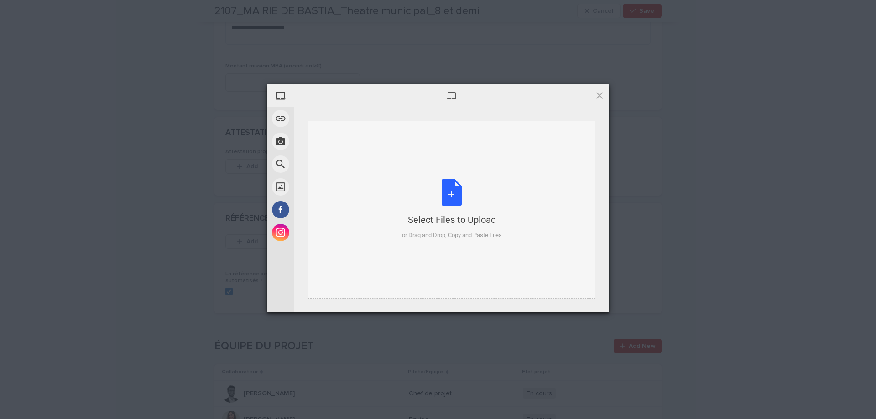
click at [453, 196] on div "Select Files to Upload or Drag and Drop, Copy and Paste Files" at bounding box center [452, 209] width 100 height 61
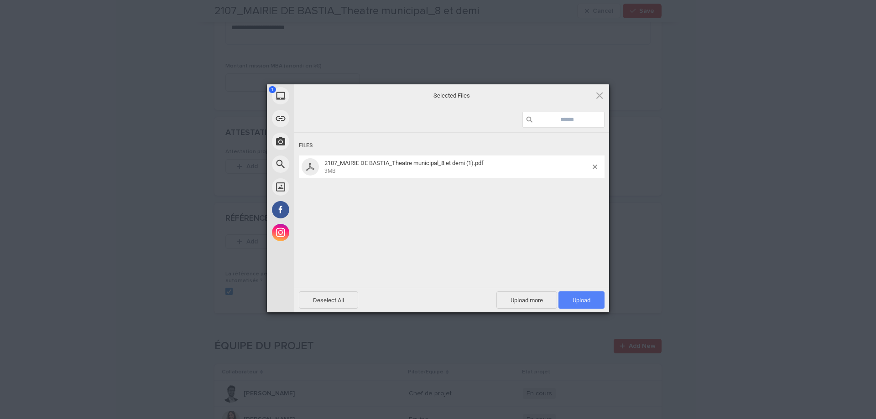
click at [586, 299] on span "Upload 1" at bounding box center [582, 300] width 18 height 7
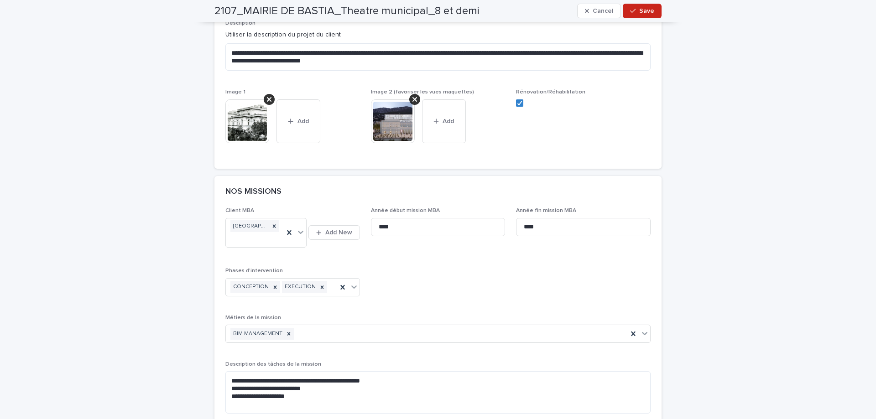
scroll to position [448, 0]
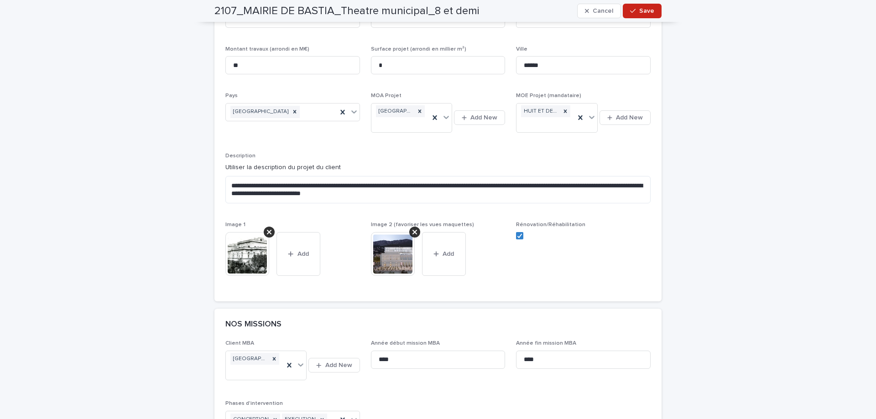
drag, startPoint x: 643, startPoint y: 9, endPoint x: 648, endPoint y: 24, distance: 15.9
click at [643, 9] on span "Save" at bounding box center [646, 11] width 15 height 6
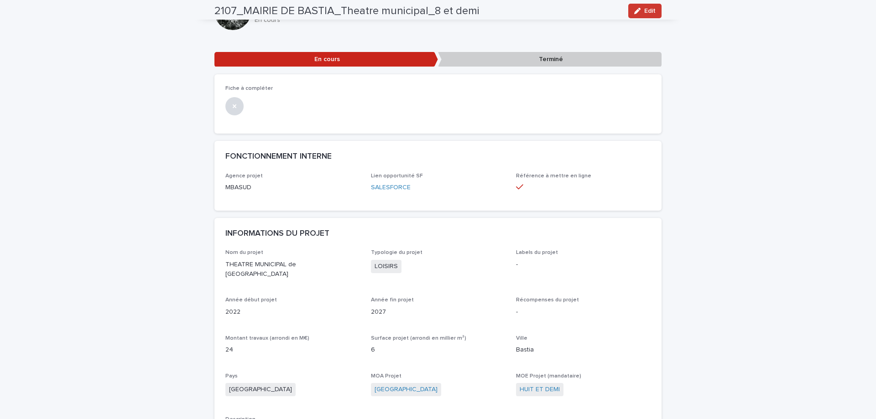
scroll to position [0, 0]
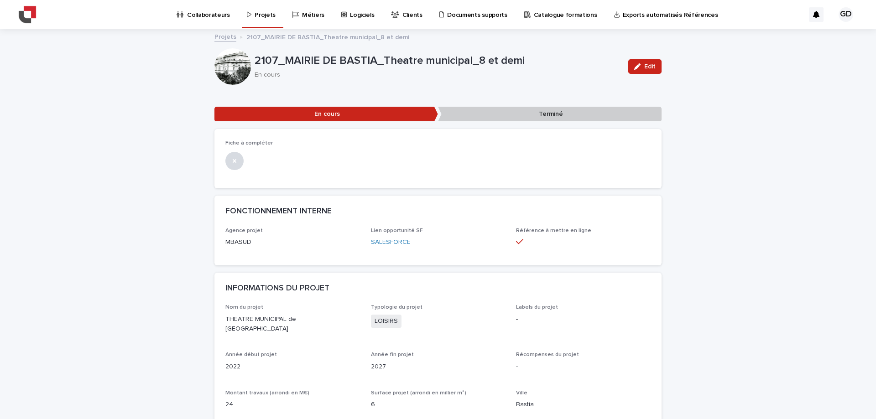
click at [258, 10] on p "Projets" at bounding box center [265, 9] width 21 height 19
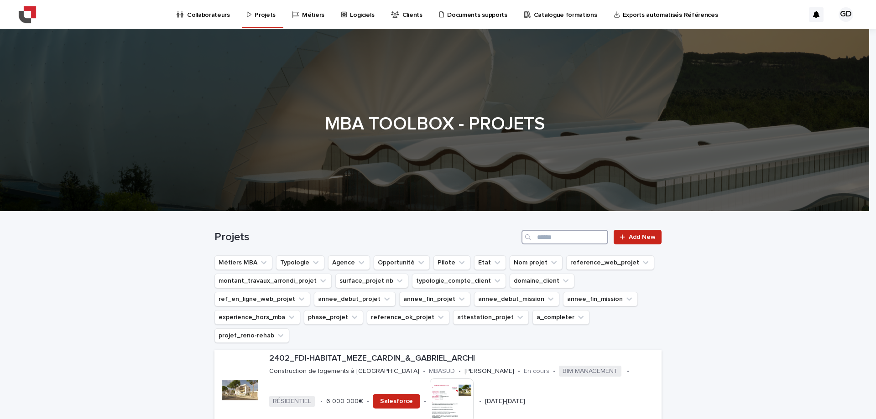
click at [541, 234] on input "Search" at bounding box center [564, 237] width 87 height 15
